Goal: Navigation & Orientation: Go to known website

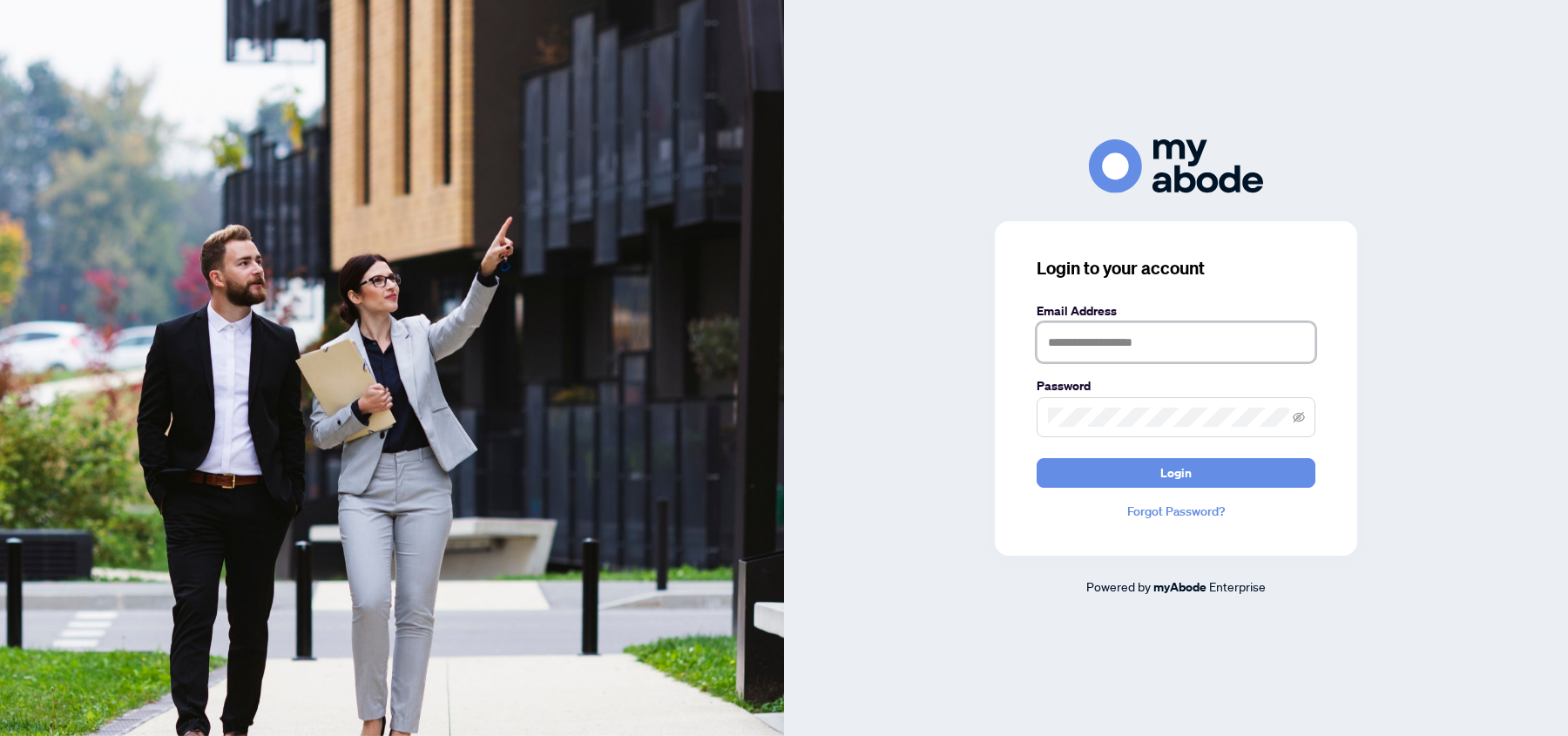
click at [1107, 350] on input "text" at bounding box center [1176, 342] width 279 height 40
type input "**********"
click at [1148, 465] on button "Login" at bounding box center [1176, 473] width 279 height 29
